Goal: Navigation & Orientation: Go to known website

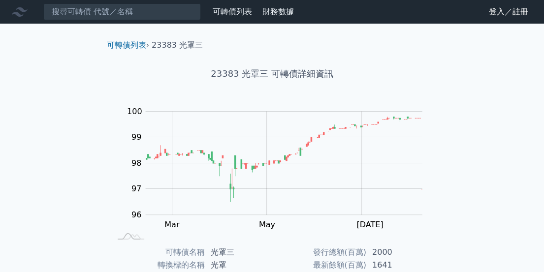
click at [500, 11] on link "登入／註冊" at bounding box center [508, 12] width 55 height 16
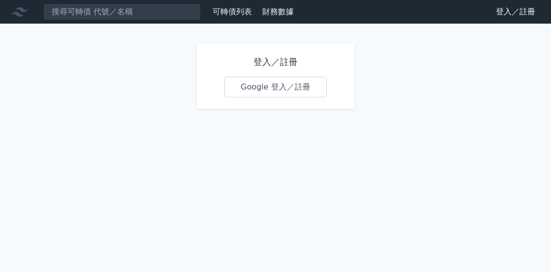
click at [270, 92] on link "Google 登入／註冊" at bounding box center [275, 87] width 102 height 21
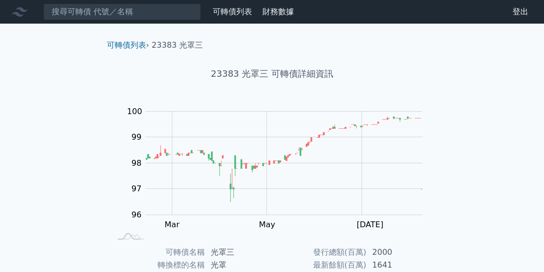
click at [218, 7] on link "可轉債列表" at bounding box center [232, 11] width 39 height 9
click at [231, 9] on link "可轉債列表" at bounding box center [232, 11] width 39 height 9
click at [229, 13] on link "可轉債列表" at bounding box center [232, 11] width 39 height 9
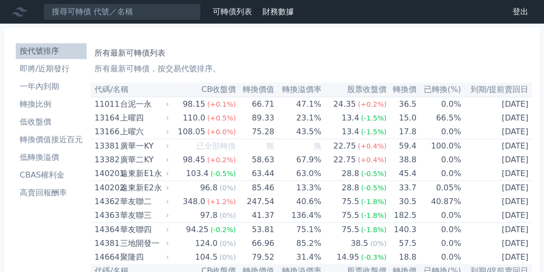
click at [39, 191] on li "高賣回報酬率" at bounding box center [51, 193] width 71 height 12
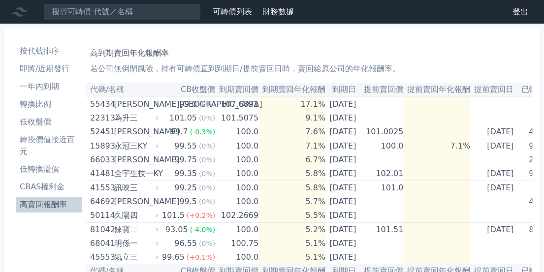
click at [23, 202] on li "高賣回報酬率" at bounding box center [49, 205] width 66 height 12
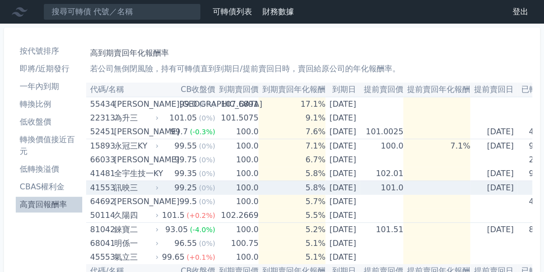
click at [224, 190] on td "100.0" at bounding box center [236, 188] width 43 height 14
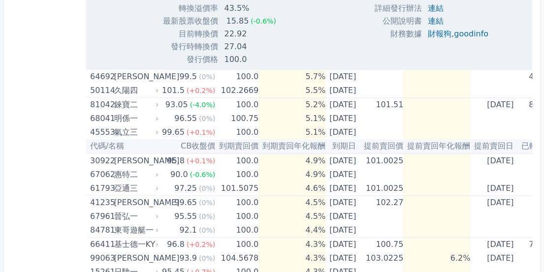
scroll to position [459, 0]
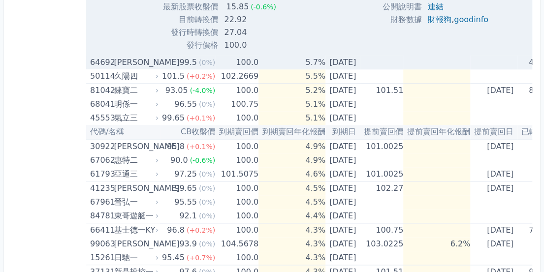
click at [200, 61] on span "(0%)" at bounding box center [207, 63] width 16 height 8
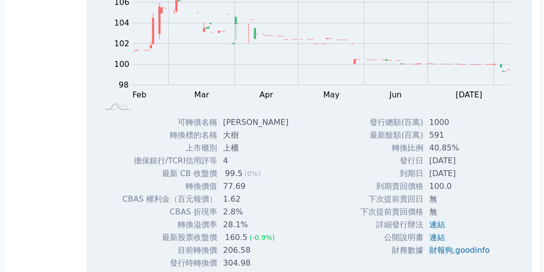
scroll to position [689, 0]
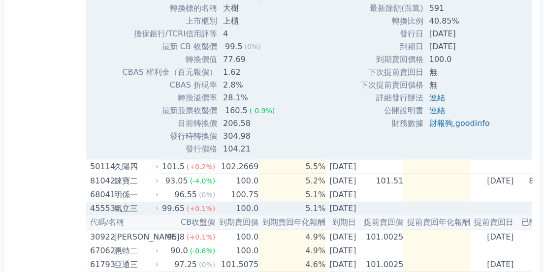
click at [115, 208] on div "氣立三" at bounding box center [135, 208] width 43 height 14
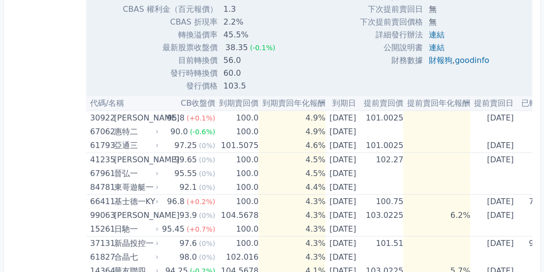
scroll to position [1148, 0]
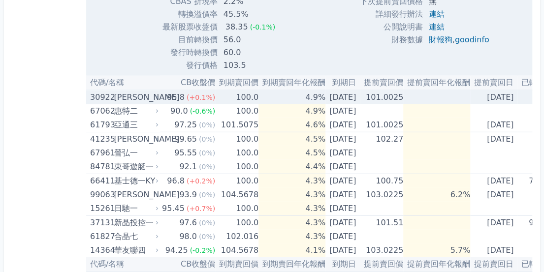
click at [325, 100] on td "[DATE]" at bounding box center [342, 97] width 34 height 14
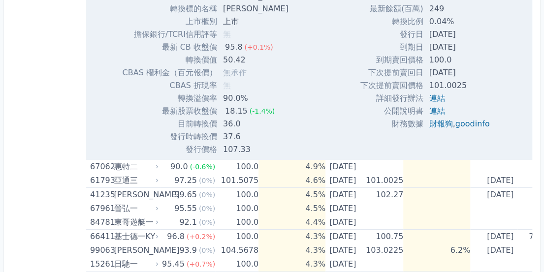
scroll to position [1493, 0]
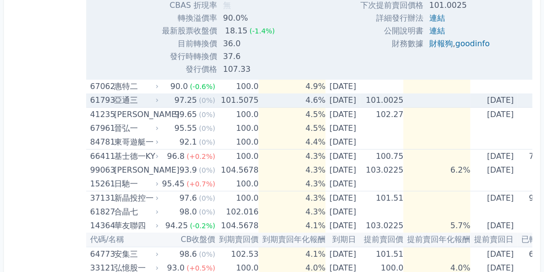
click at [242, 100] on td "101.5075" at bounding box center [236, 101] width 43 height 14
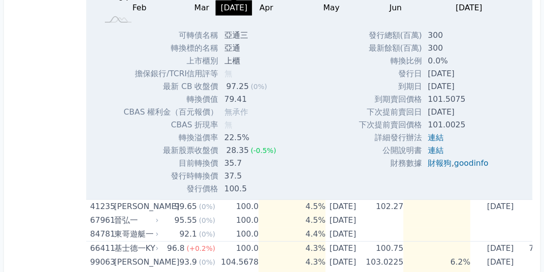
scroll to position [1723, 0]
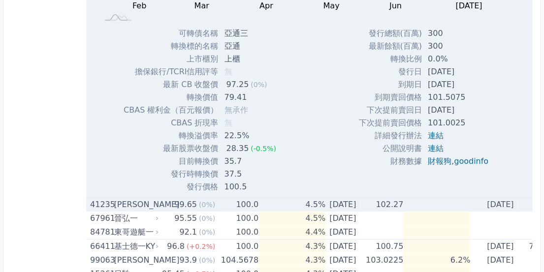
click at [160, 206] on td "99.65 (0%)" at bounding box center [187, 205] width 55 height 14
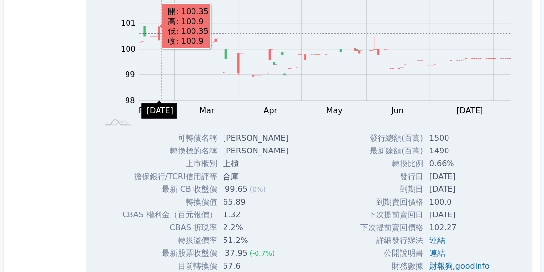
scroll to position [2182, 0]
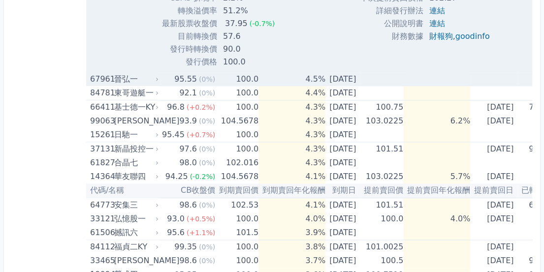
click at [224, 84] on td "100.0" at bounding box center [236, 79] width 43 height 14
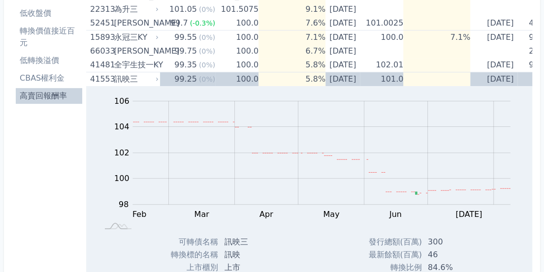
scroll to position [0, 0]
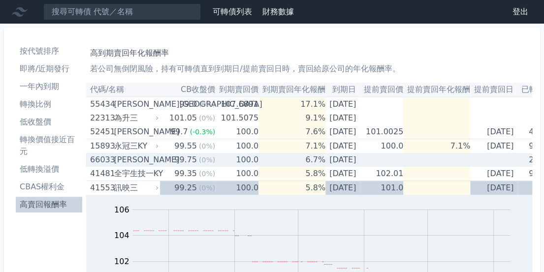
click at [173, 164] on div "99.75" at bounding box center [185, 160] width 27 height 14
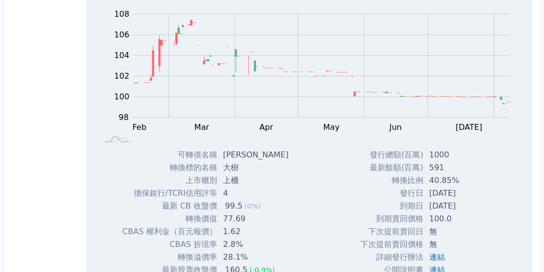
scroll to position [574, 0]
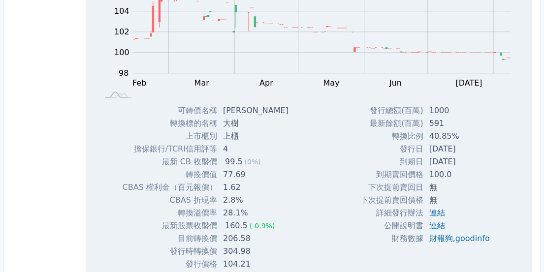
drag, startPoint x: 236, startPoint y: 116, endPoint x: 237, endPoint y: 109, distance: 7.0
click at [237, 109] on td "[PERSON_NAME]" at bounding box center [256, 110] width 79 height 13
click at [189, 112] on td "可轉債名稱" at bounding box center [170, 110] width 95 height 13
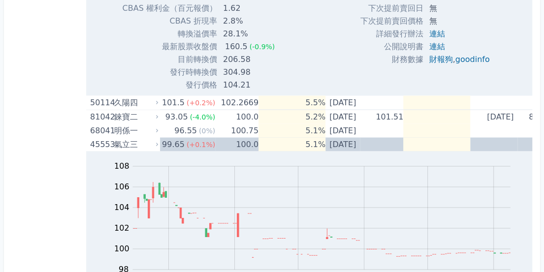
scroll to position [748, 0]
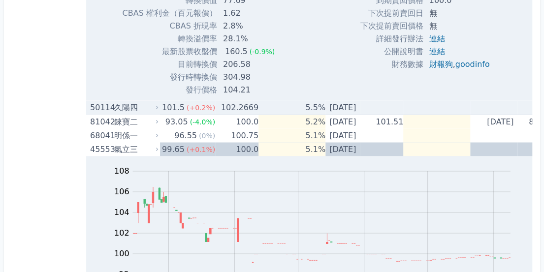
click at [163, 106] on div "101.5" at bounding box center [173, 107] width 27 height 14
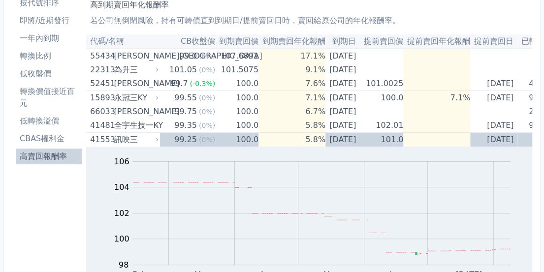
scroll to position [0, 0]
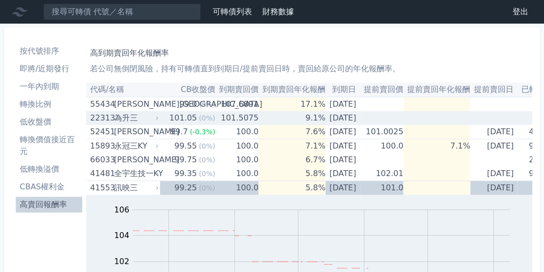
click at [220, 114] on td "101.5075" at bounding box center [236, 118] width 43 height 14
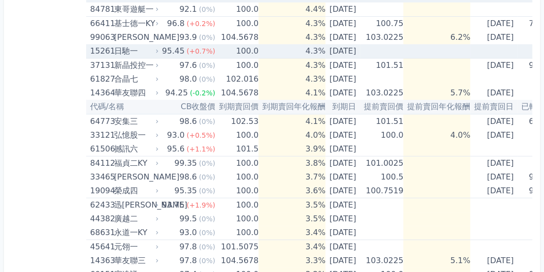
scroll to position [3111, 0]
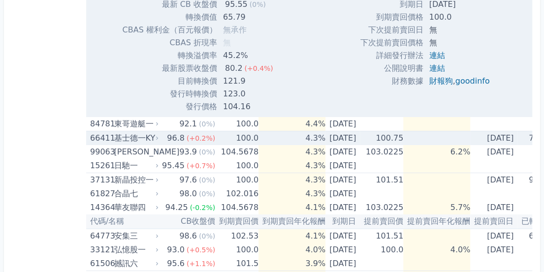
click at [190, 137] on span "(+0.2%)" at bounding box center [201, 138] width 29 height 8
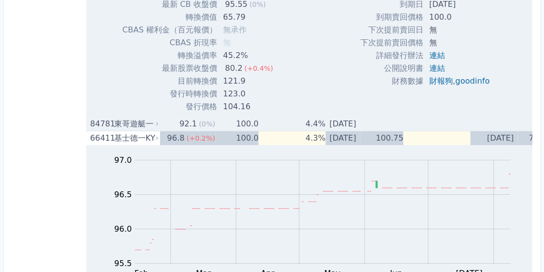
click at [205, 118] on div "(0%)" at bounding box center [207, 124] width 16 height 14
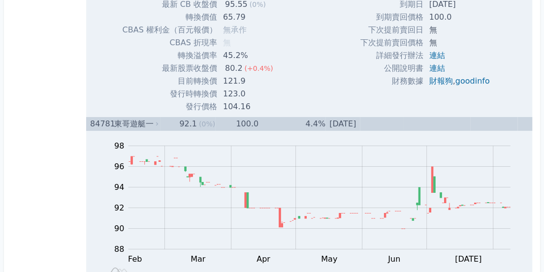
click at [215, 123] on td "100.0" at bounding box center [236, 124] width 43 height 14
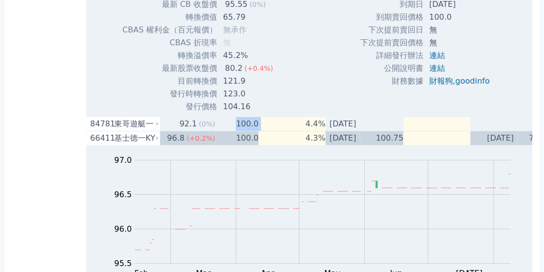
click at [215, 123] on td "100.0" at bounding box center [236, 124] width 43 height 14
